Goal: Navigation & Orientation: Find specific page/section

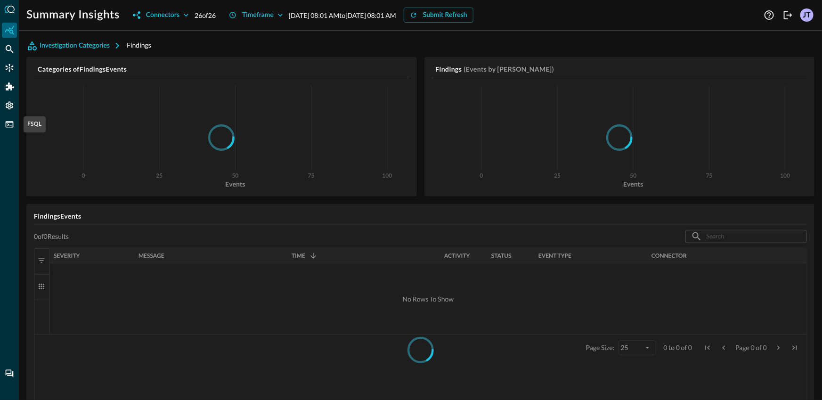
click at [8, 149] on div at bounding box center [9, 200] width 19 height 400
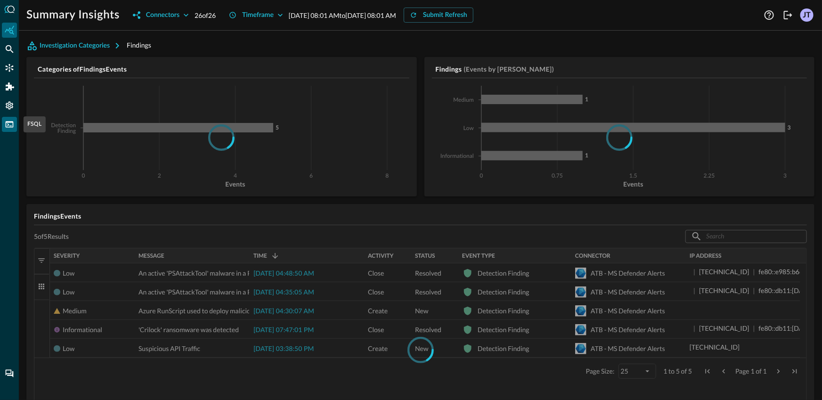
click at [11, 120] on icon "FSQL" at bounding box center [9, 124] width 9 height 9
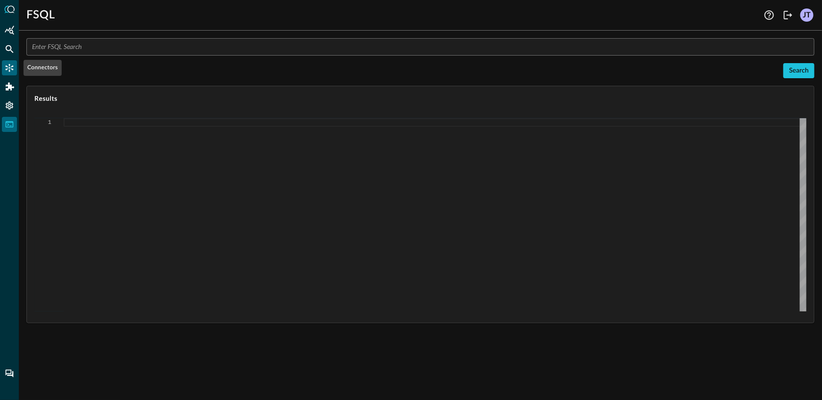
click at [8, 66] on icon "Connectors" at bounding box center [9, 67] width 9 height 9
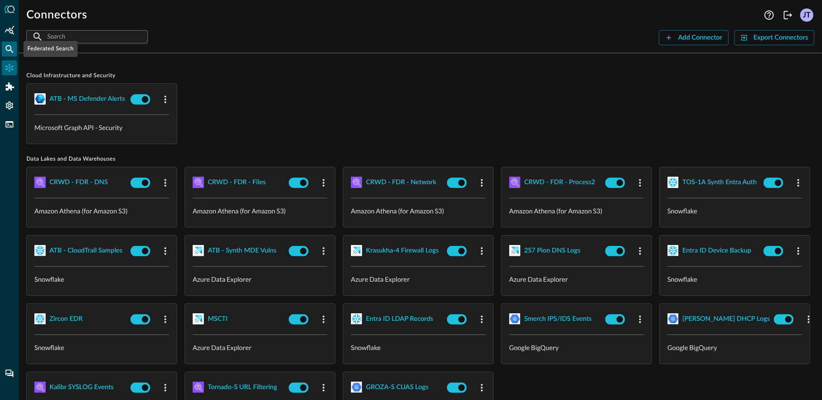
click at [10, 46] on icon "Federated Search" at bounding box center [10, 49] width 8 height 8
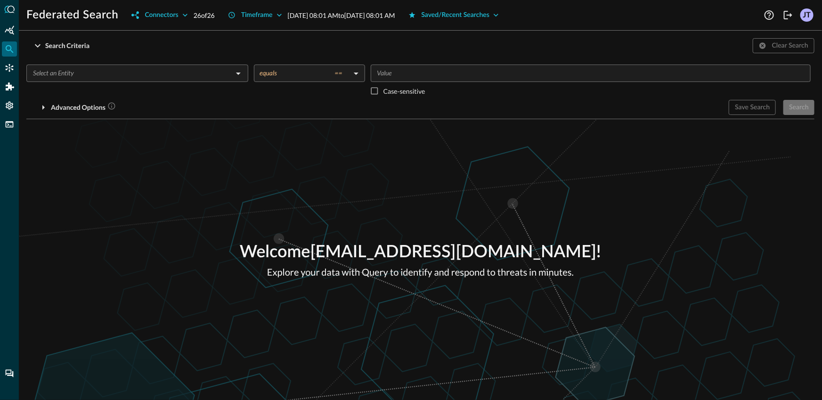
click at [127, 46] on div "Search Criteria Clear Search" at bounding box center [420, 45] width 788 height 15
click at [89, 42] on div "Search Criteria" at bounding box center [67, 46] width 44 height 12
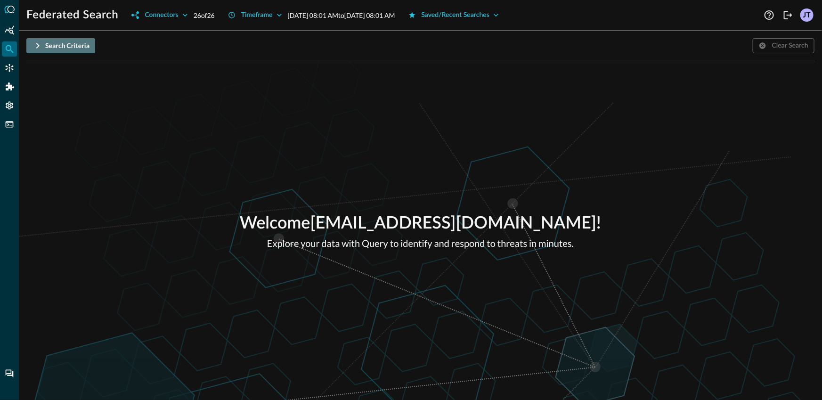
click at [74, 40] on div "Search Criteria" at bounding box center [67, 46] width 44 height 12
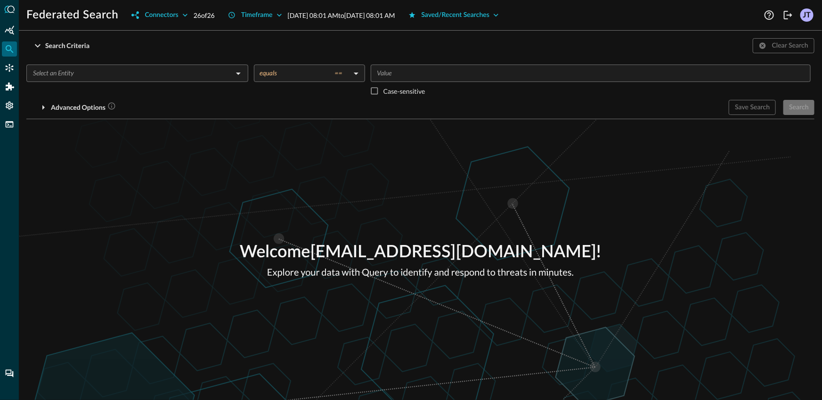
click at [103, 69] on input "text" at bounding box center [129, 73] width 201 height 12
click at [263, 278] on p "Explore your data with Query to identify and respond to threats in minutes." at bounding box center [420, 272] width 361 height 14
click at [653, 125] on div "Welcome jonrau1+torq@electriceye.cloud ! Explore your data with Query to identi…" at bounding box center [420, 259] width 803 height 281
click at [179, 47] on div "Search Criteria Clear Search" at bounding box center [420, 45] width 788 height 15
click at [786, 18] on icon "Logout" at bounding box center [788, 15] width 8 height 8
